Goal: Task Accomplishment & Management: Use online tool/utility

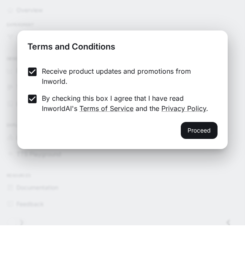
click at [203, 167] on button "Proceed" at bounding box center [199, 175] width 37 height 17
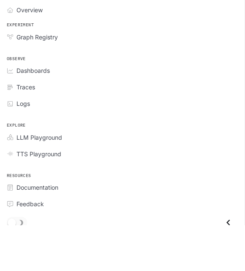
click at [35, 51] on span "Overview" at bounding box center [29, 55] width 26 height 9
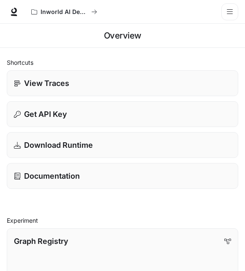
click at [201, 83] on div "View Traces" at bounding box center [122, 82] width 217 height 11
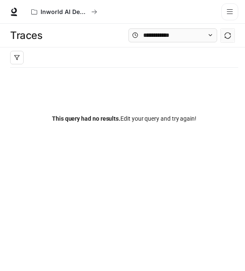
click at [12, 12] on icon at bounding box center [13, 11] width 5 height 6
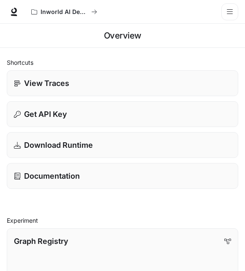
click at [204, 148] on div "Download Runtime" at bounding box center [122, 144] width 217 height 11
